Goal: Task Accomplishment & Management: Manage account settings

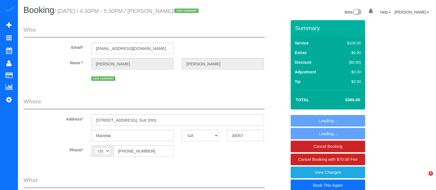
select select "GA"
select select "number:3"
select select "number:6"
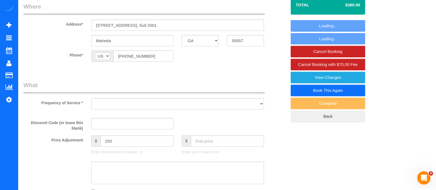
select select "object:663"
select select "string:fspay-21962788-7dce-4599-a804-7b54cbfa7a31"
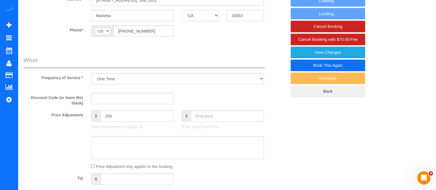
select select "object:771"
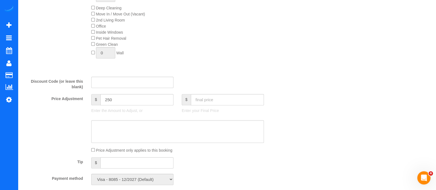
scroll to position [294, 0]
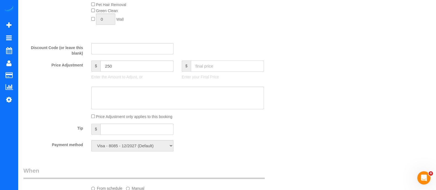
click at [207, 72] on input "text" at bounding box center [227, 65] width 73 height 11
type input "650"
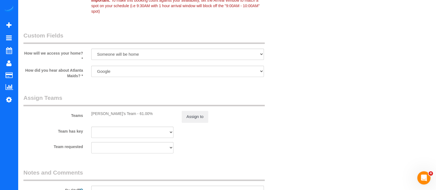
type input "520"
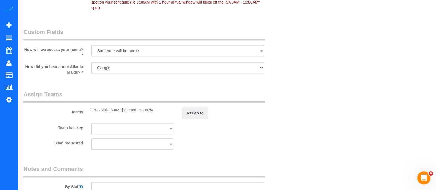
scroll to position [528, 0]
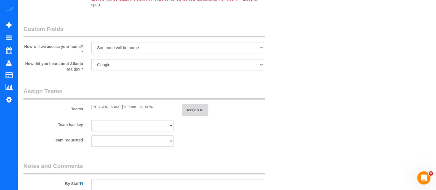
click at [201, 107] on button "Assign to" at bounding box center [195, 110] width 26 height 12
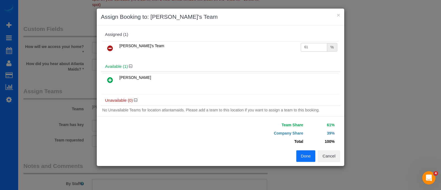
click at [309, 50] on input "61" at bounding box center [314, 47] width 26 height 9
type input "6"
type input "74"
click at [303, 159] on button "Done" at bounding box center [305, 156] width 19 height 12
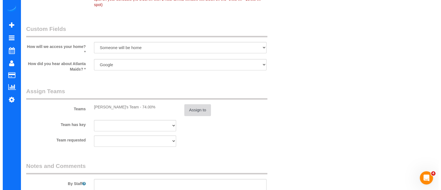
scroll to position [0, 0]
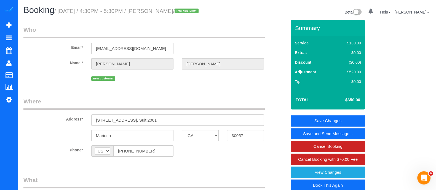
click at [324, 132] on link "Save and Send Message..." at bounding box center [327, 134] width 74 height 12
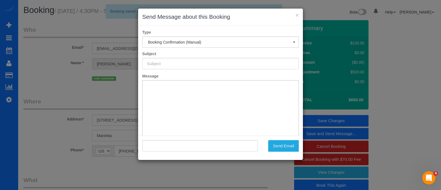
type input "Booking Confirmed!"
type input ""[PERSON_NAME]" <[EMAIL_ADDRESS][DOMAIN_NAME]>"
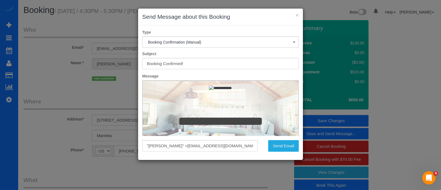
click at [410, 76] on div "× Send Message about this Booking Type Booking Confirmation (Manual) Booking Co…" at bounding box center [220, 95] width 441 height 190
click at [290, 144] on button "Send Email" at bounding box center [283, 146] width 31 height 12
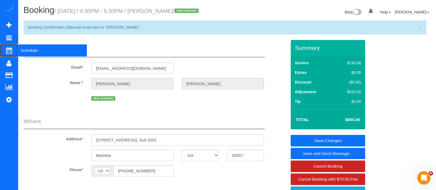
click at [33, 49] on span "Scheduler" at bounding box center [52, 50] width 69 height 13
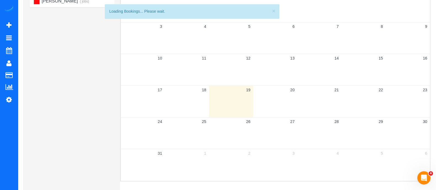
scroll to position [80, 0]
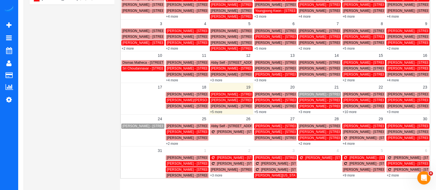
click at [320, 93] on span "[PERSON_NAME] - [STREET_ADDRESS]" at bounding box center [330, 94] width 62 height 4
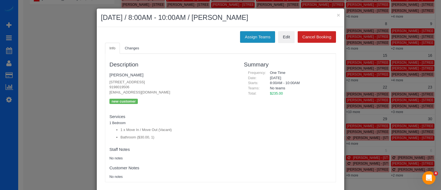
click at [255, 39] on button "Assign Teams" at bounding box center [257, 37] width 35 height 12
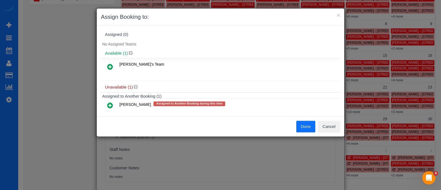
click at [110, 68] on icon at bounding box center [110, 66] width 6 height 7
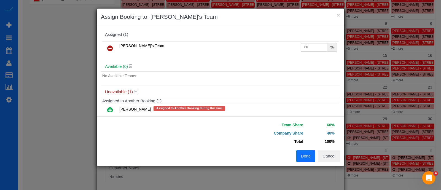
click at [302, 152] on button "Done" at bounding box center [305, 156] width 19 height 12
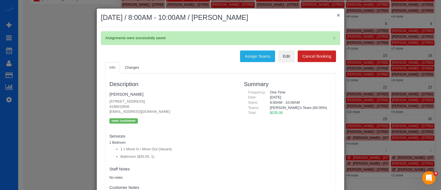
click at [337, 17] on button "×" at bounding box center [338, 15] width 3 height 6
